Goal: Answer question/provide support

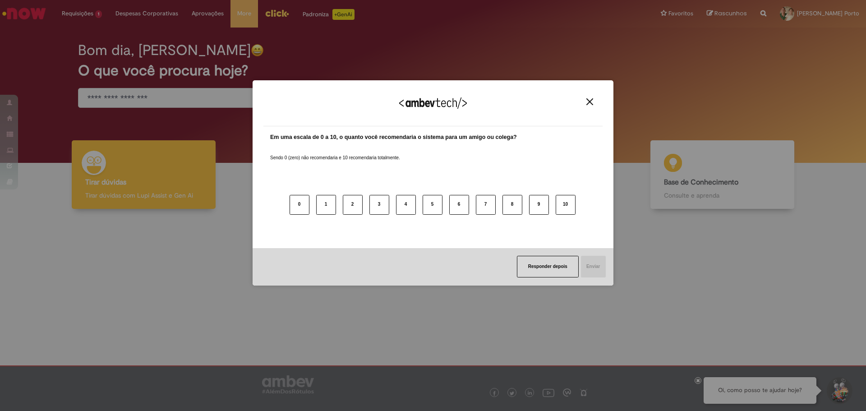
click at [588, 107] on div "Agradecemos seu feedback!" at bounding box center [432, 108] width 339 height 35
click at [586, 102] on img "Close" at bounding box center [589, 101] width 7 height 7
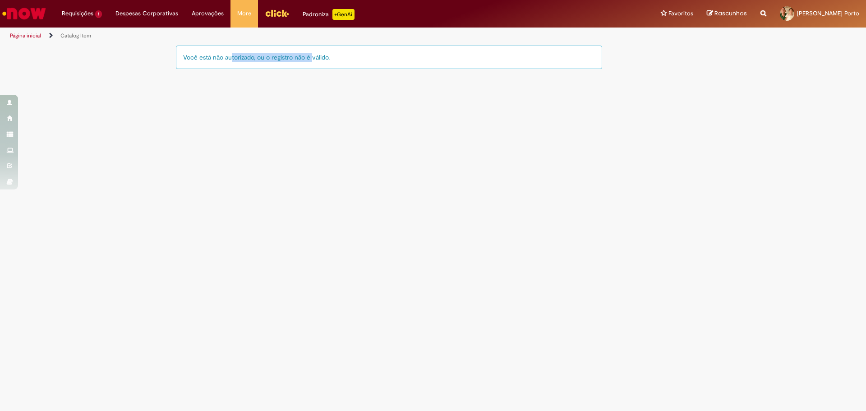
drag, startPoint x: 228, startPoint y: 58, endPoint x: 307, endPoint y: 64, distance: 79.2
click at [307, 64] on div "Você está não autorizado, ou o registro não é válido." at bounding box center [389, 57] width 426 height 23
click at [314, 64] on div "Você está não autorizado, ou o registro não é válido." at bounding box center [389, 57] width 426 height 23
click at [26, 19] on img "Ir para a Homepage" at bounding box center [24, 14] width 46 height 18
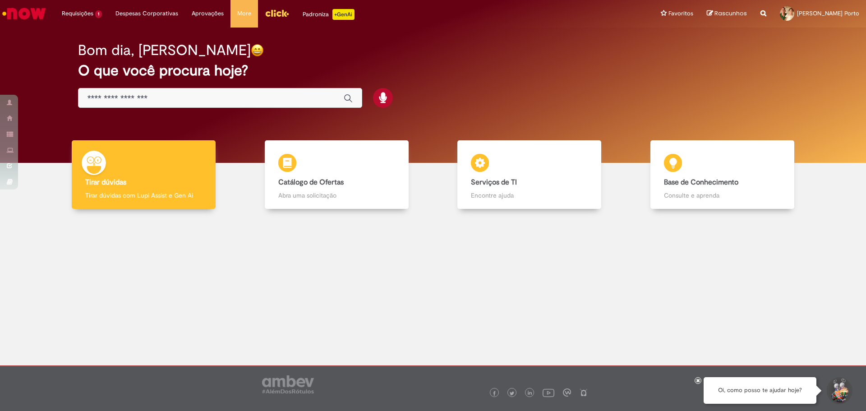
click at [144, 95] on input "Basta digitar aqui" at bounding box center [210, 98] width 247 height 10
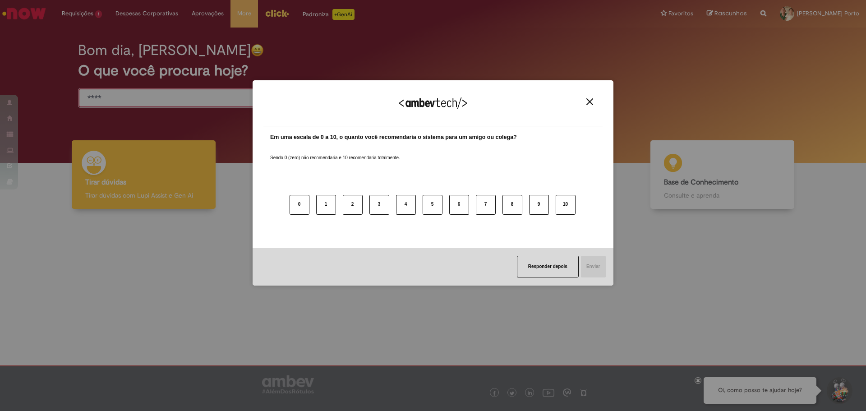
click at [590, 102] on img "Close" at bounding box center [589, 101] width 7 height 7
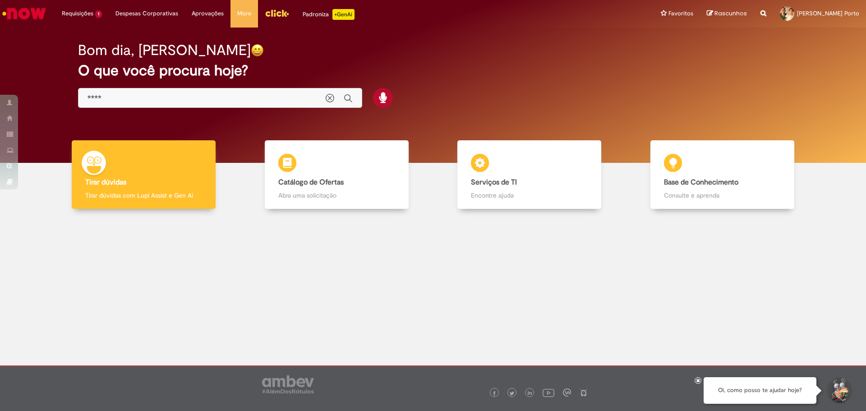
click at [185, 100] on input "****" at bounding box center [201, 98] width 229 height 10
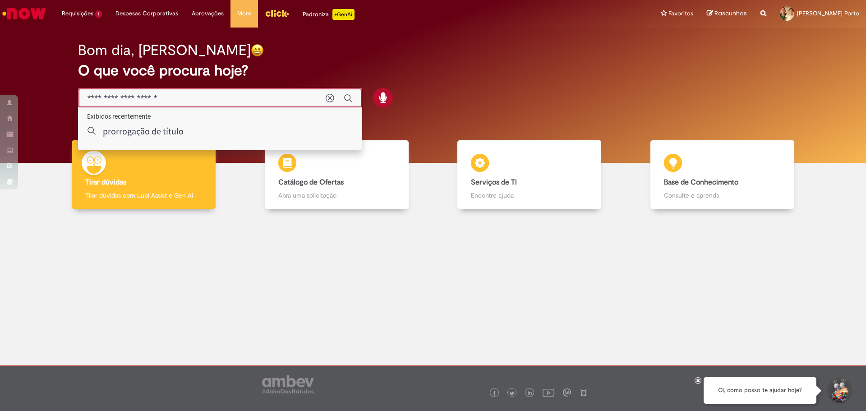
type input "**********"
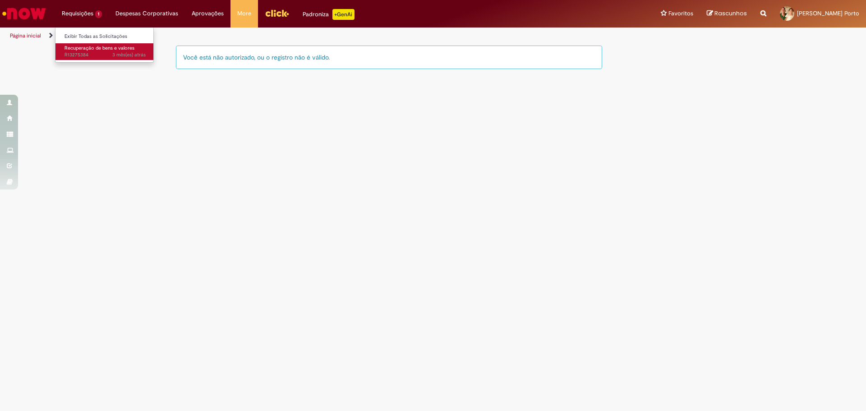
click at [88, 47] on span "Recuperação de bens e valores" at bounding box center [99, 48] width 70 height 7
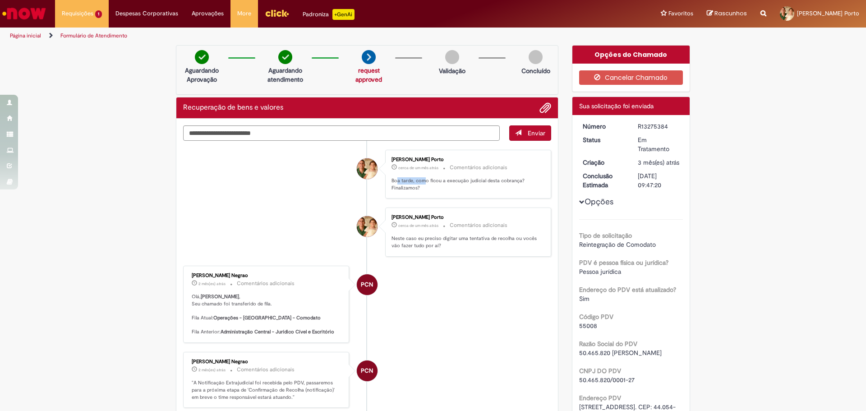
drag, startPoint x: 394, startPoint y: 181, endPoint x: 437, endPoint y: 177, distance: 43.5
click at [432, 177] on p "Boa tarde, como ficou a execução judicial desta cobrança? Finalizamos?" at bounding box center [466, 184] width 150 height 14
drag, startPoint x: 437, startPoint y: 177, endPoint x: 448, endPoint y: 180, distance: 11.7
click at [438, 177] on p "Boa tarde, como ficou a execução judicial desta cobrança? Finalizamos?" at bounding box center [466, 184] width 150 height 14
drag, startPoint x: 452, startPoint y: 182, endPoint x: 496, endPoint y: 178, distance: 44.4
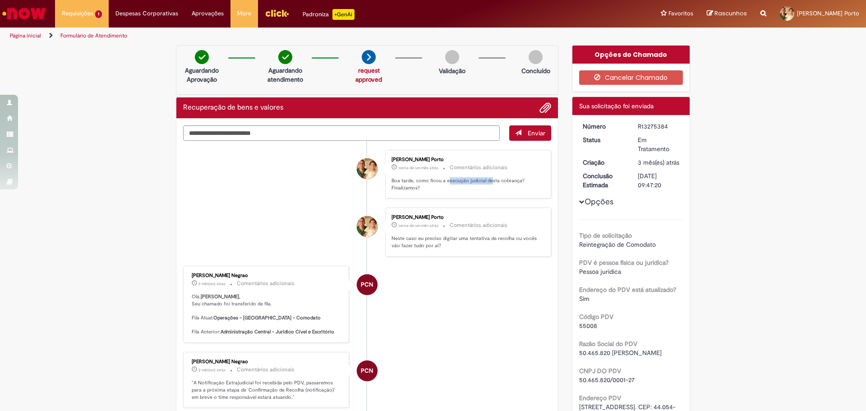
click at [486, 178] on p "Boa tarde, como ficou a execução judicial desta cobrança? Finalizamos?" at bounding box center [466, 184] width 150 height 14
click at [496, 178] on p "Boa tarde, como ficou a execução judicial desta cobrança? Finalizamos?" at bounding box center [466, 184] width 150 height 14
click at [251, 131] on textarea "Digite sua mensagem aqui..." at bounding box center [341, 132] width 316 height 15
type textarea "**********"
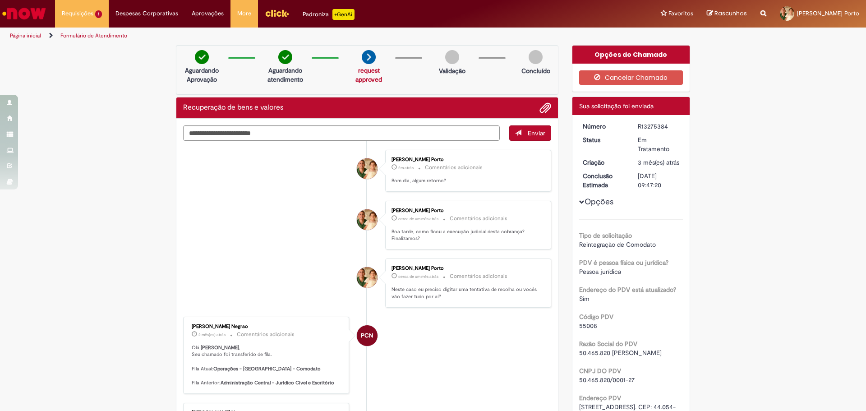
drag, startPoint x: 115, startPoint y: 130, endPoint x: 81, endPoint y: 64, distance: 73.8
